Goal: Task Accomplishment & Management: Use online tool/utility

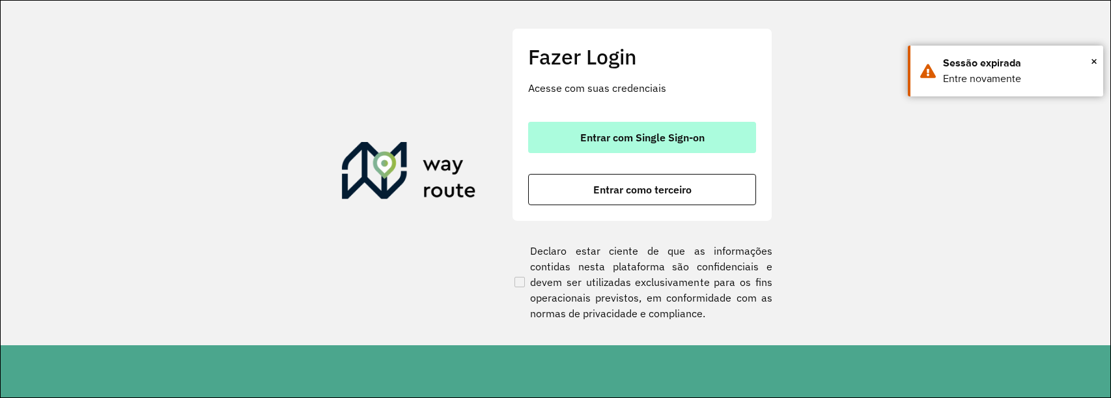
click at [643, 149] on button "Entrar com Single Sign-on" at bounding box center [642, 137] width 228 height 31
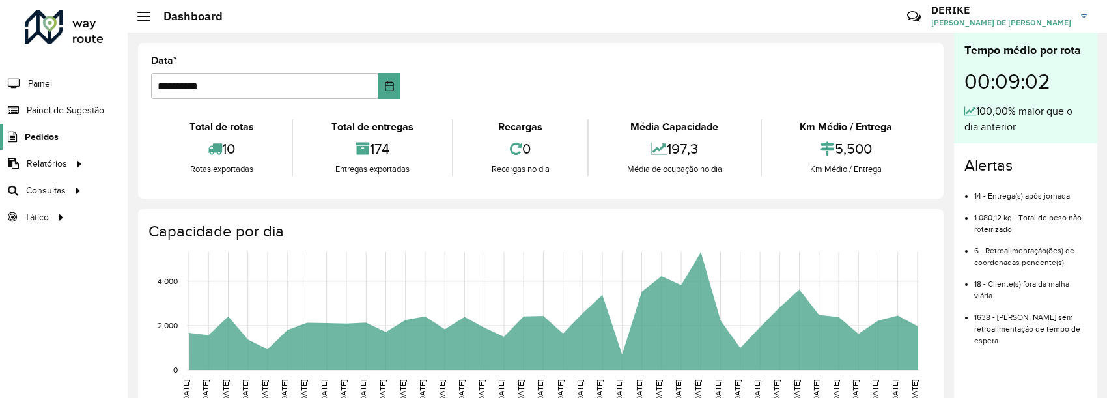
click at [51, 136] on span "Pedidos" at bounding box center [42, 137] width 34 height 14
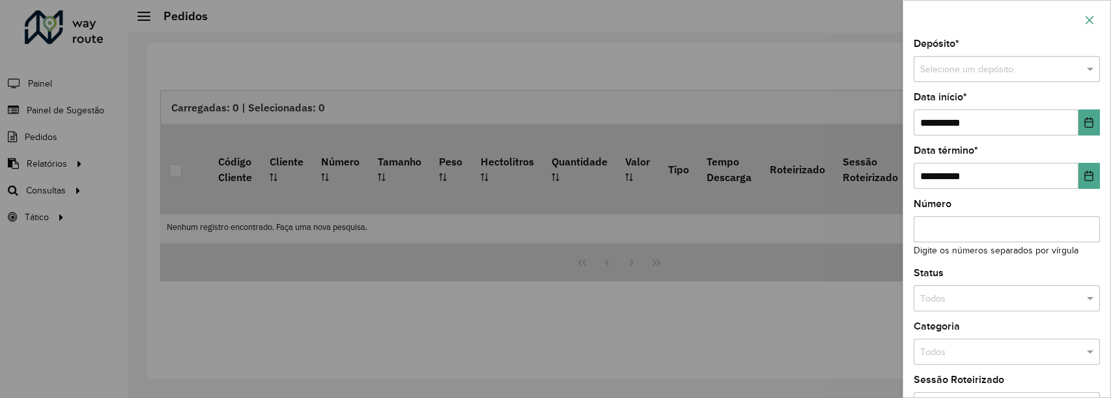
click at [1081, 18] on button "button" at bounding box center [1089, 20] width 21 height 21
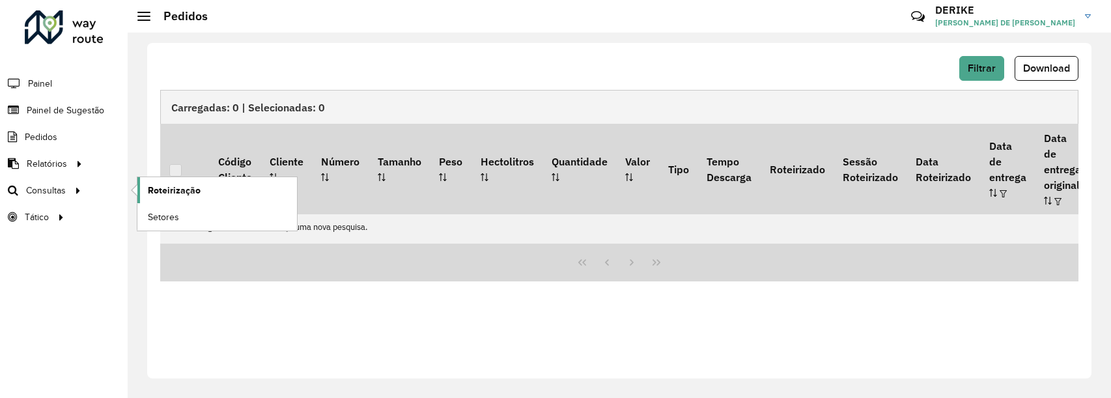
click at [173, 186] on span "Roteirização" at bounding box center [174, 191] width 53 height 14
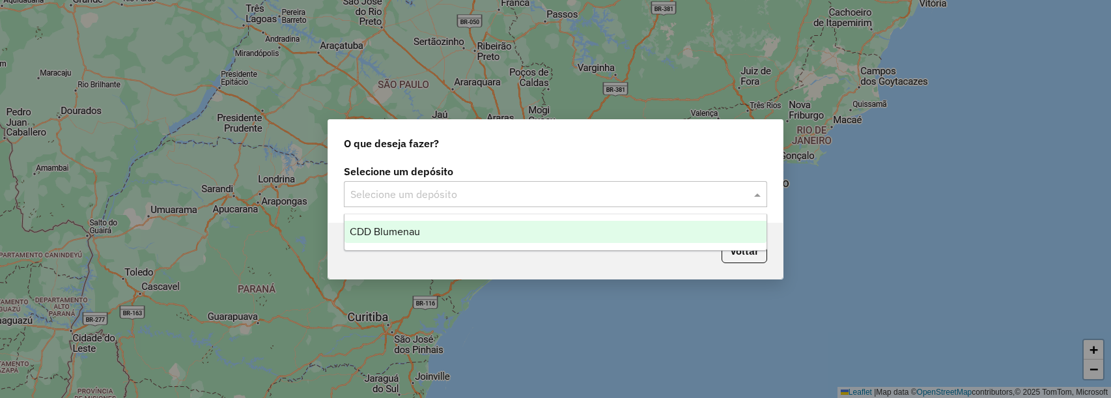
click at [491, 187] on input "text" at bounding box center [542, 195] width 384 height 16
click at [418, 235] on span "CDD Blumenau" at bounding box center [385, 231] width 70 height 11
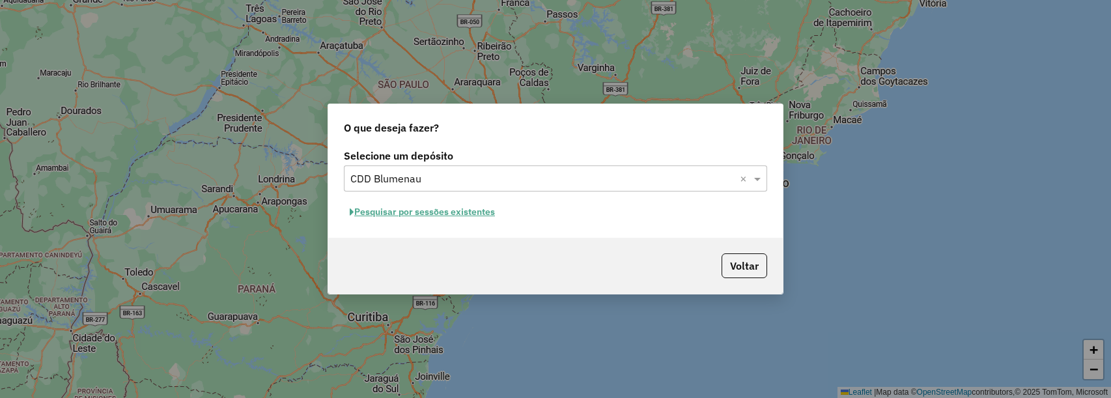
click at [454, 210] on button "Pesquisar por sessões existentes" at bounding box center [422, 212] width 157 height 20
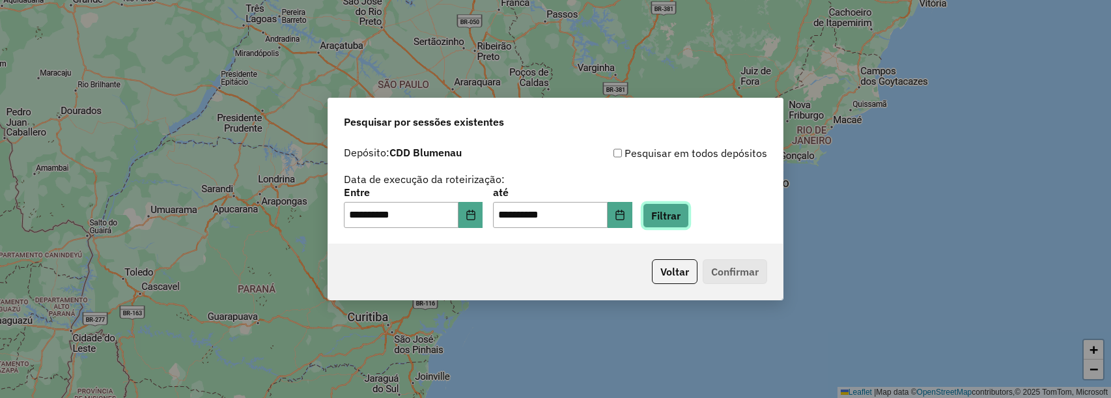
click at [683, 219] on button "Filtrar" at bounding box center [666, 215] width 46 height 25
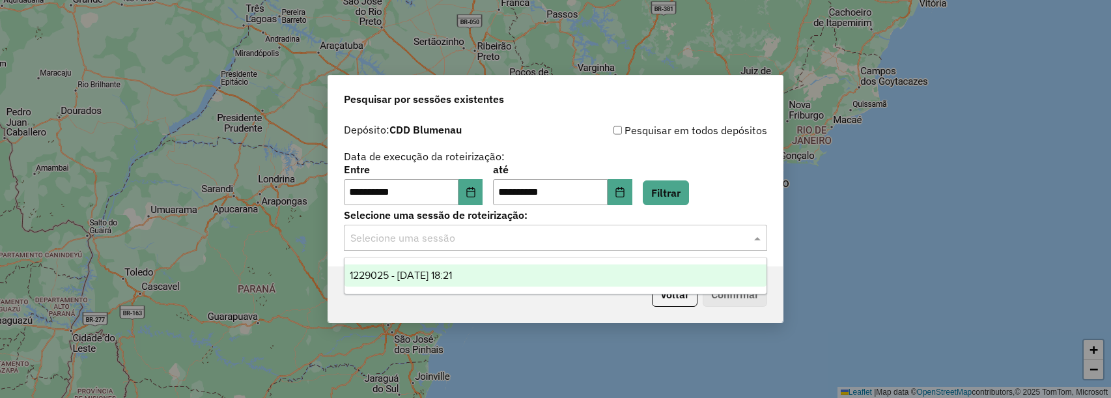
click at [658, 234] on input "text" at bounding box center [542, 238] width 384 height 16
click at [509, 268] on div "1229025 - 13/08/2025 18:21" at bounding box center [555, 275] width 422 height 22
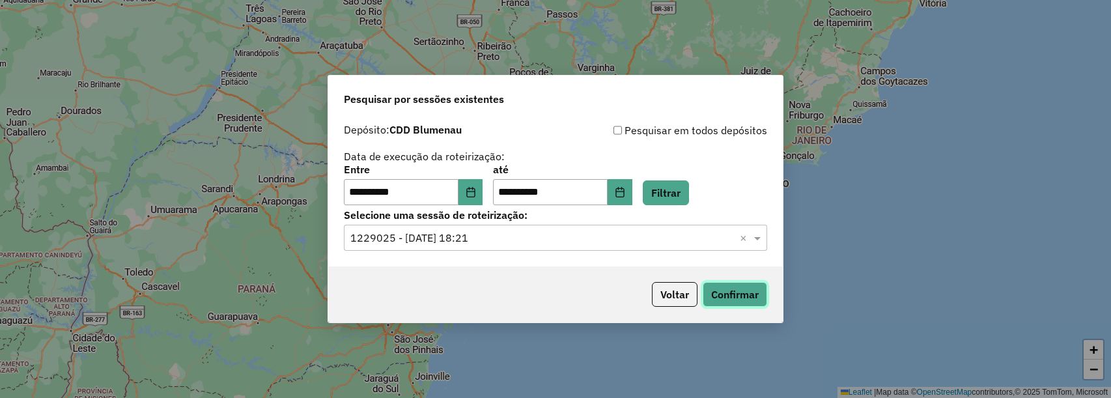
click at [741, 295] on button "Confirmar" at bounding box center [734, 294] width 64 height 25
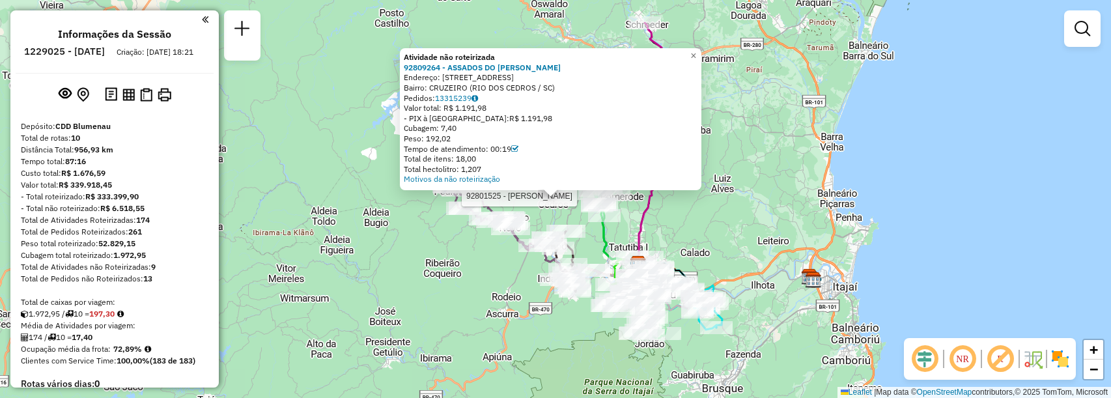
click at [458, 197] on div at bounding box center [457, 190] width 33 height 13
select select "**********"
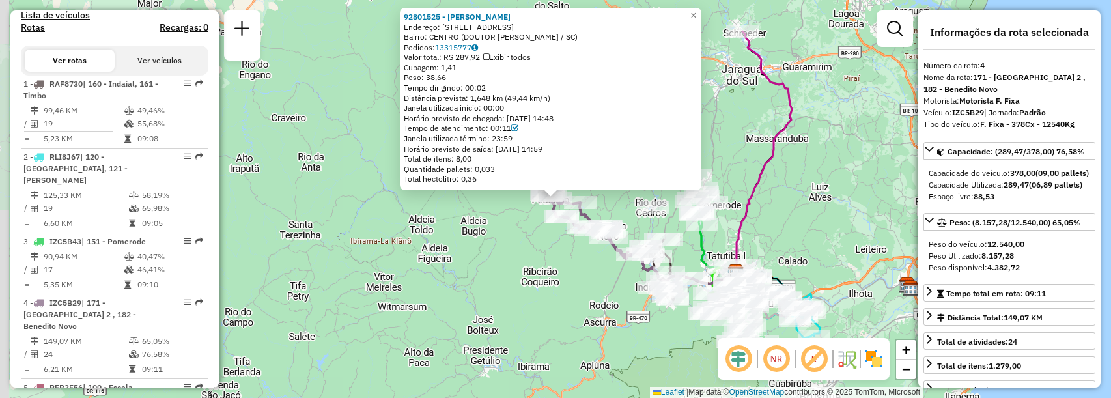
scroll to position [713, 0]
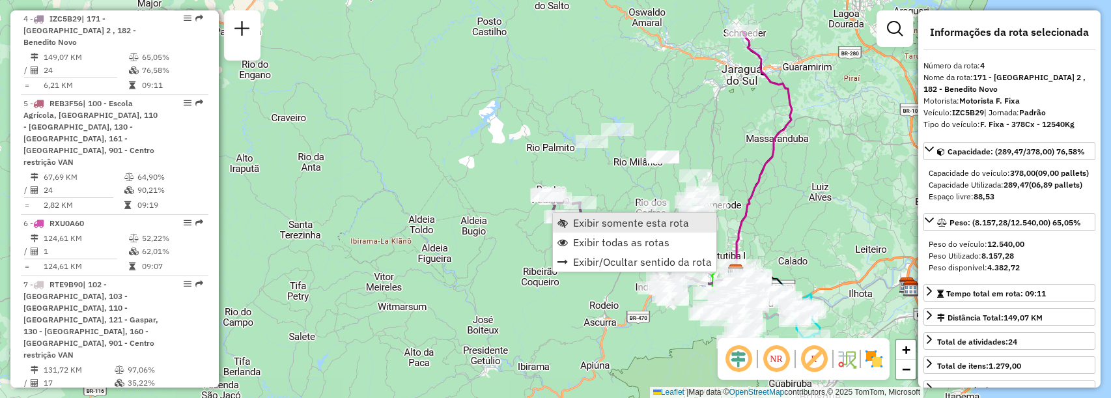
click at [579, 214] on link "Exibir somente esta rota" at bounding box center [634, 223] width 163 height 20
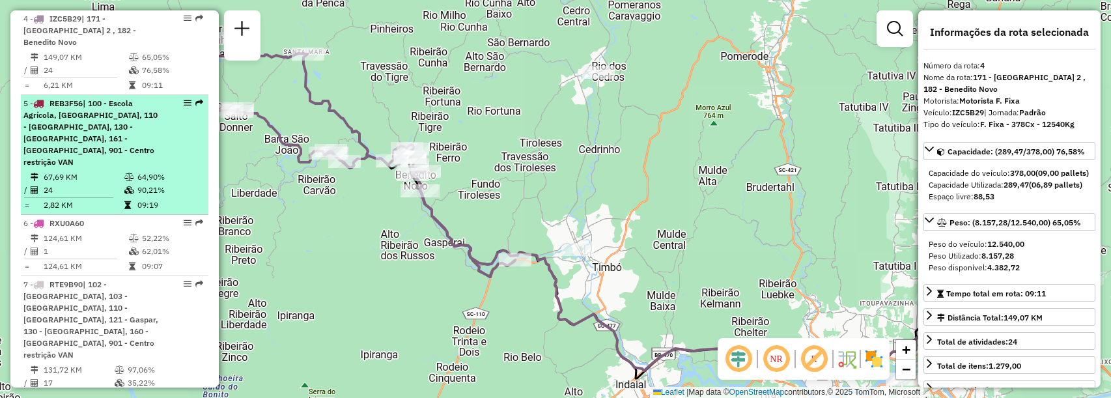
click at [154, 113] on span "| 100 - Escola Agrícola, [GEOGRAPHIC_DATA], 110 - [GEOGRAPHIC_DATA], 130 - [GEO…" at bounding box center [90, 132] width 134 height 68
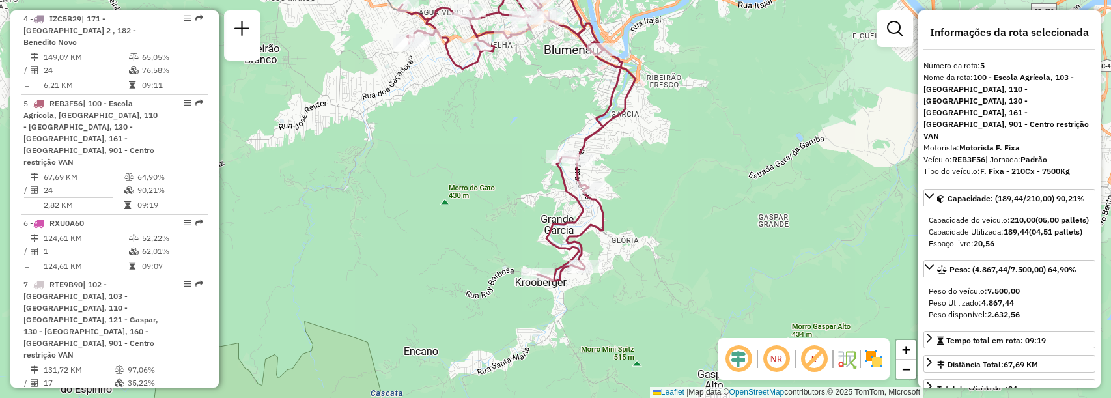
click at [698, 185] on div "Janela de atendimento Grade de atendimento Capacidade Transportadoras Veículos …" at bounding box center [555, 199] width 1111 height 398
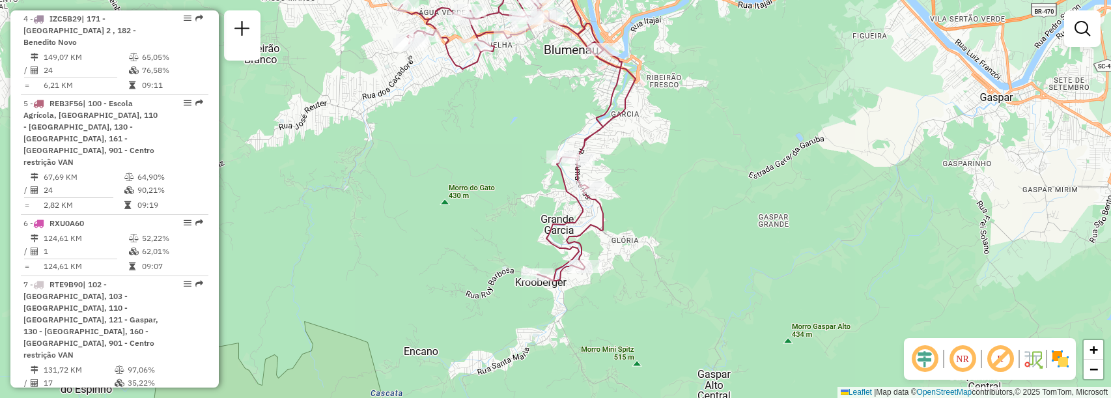
click at [906, 205] on div "Janela de atendimento Grade de atendimento Capacidade Transportadoras Veículos …" at bounding box center [555, 199] width 1111 height 398
click at [818, 266] on div "Janela de atendimento Grade de atendimento Capacidade Transportadoras Veículos …" at bounding box center [555, 199] width 1111 height 398
click at [641, 264] on div "Janela de atendimento Grade de atendimento Capacidade Transportadoras Veículos …" at bounding box center [555, 199] width 1111 height 398
